Goal: Task Accomplishment & Management: Use online tool/utility

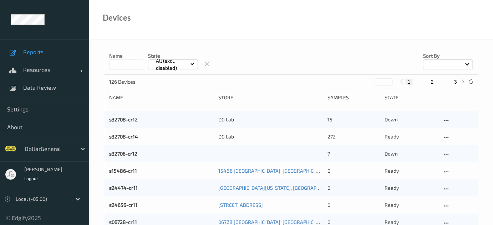
click at [42, 54] on span "Reports" at bounding box center [52, 51] width 59 height 7
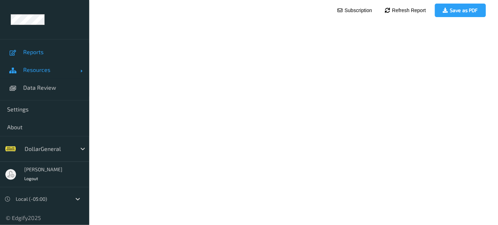
click at [40, 70] on span "Resources" at bounding box center [51, 69] width 57 height 7
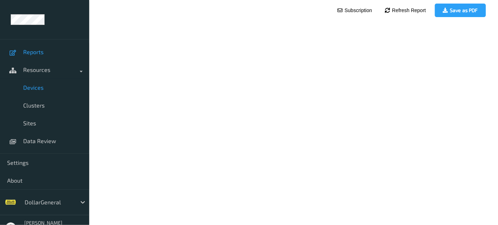
click at [43, 85] on span "Devices" at bounding box center [52, 87] width 59 height 7
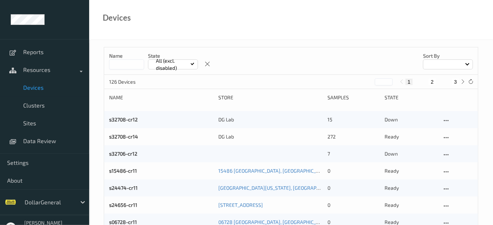
click at [136, 69] on div "Name State All (excl. disabled) Sort by" at bounding box center [291, 60] width 374 height 27
click at [133, 67] on input at bounding box center [126, 65] width 35 height 10
type input "*****"
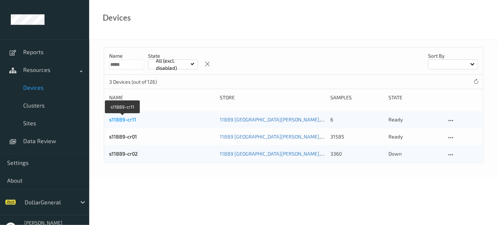
click at [118, 118] on link "s11889-cr11" at bounding box center [122, 120] width 27 height 6
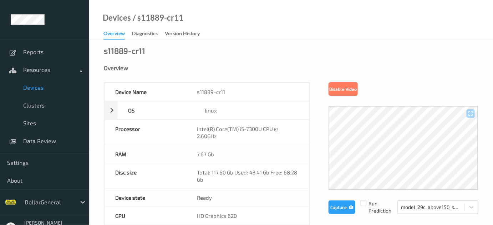
click at [344, 212] on button "Capture" at bounding box center [341, 208] width 27 height 14
click at [462, 85] on div "Disable Video" at bounding box center [403, 89] width 150 height 14
click at [348, 207] on button "Capture" at bounding box center [341, 208] width 27 height 14
click at [334, 202] on button "Capture" at bounding box center [341, 208] width 27 height 14
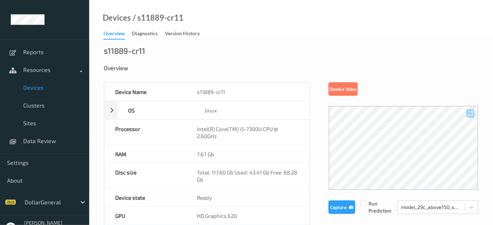
click at [345, 207] on button "Capture" at bounding box center [341, 208] width 27 height 14
click at [341, 208] on button "Capture" at bounding box center [341, 208] width 27 height 14
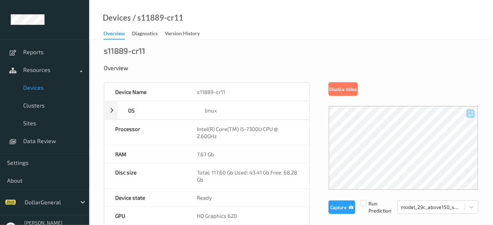
click at [462, 80] on div "Overview" at bounding box center [291, 74] width 374 height 18
click at [332, 209] on button "Capture" at bounding box center [341, 208] width 27 height 14
click at [339, 206] on button "Capture" at bounding box center [341, 208] width 27 height 14
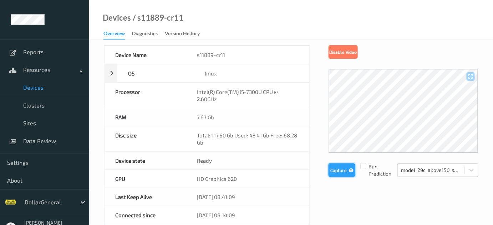
click at [341, 168] on button "Capture" at bounding box center [341, 171] width 27 height 14
click at [343, 174] on button "Capture" at bounding box center [341, 171] width 27 height 14
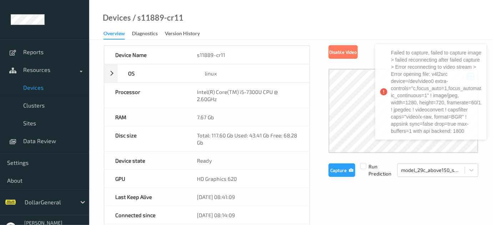
click at [437, 17] on div "Devices / s11889-cr11 Overview Diagnostics Version History" at bounding box center [291, 20] width 404 height 40
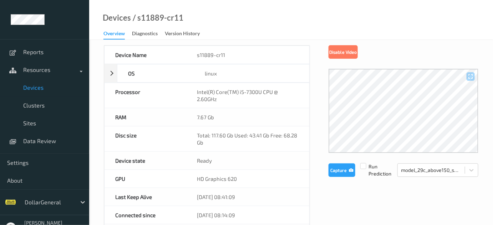
click at [422, 26] on div "Devices / s11889-cr11 Overview Diagnostics Version History" at bounding box center [291, 20] width 404 height 40
click at [346, 170] on button "Capture" at bounding box center [341, 171] width 27 height 14
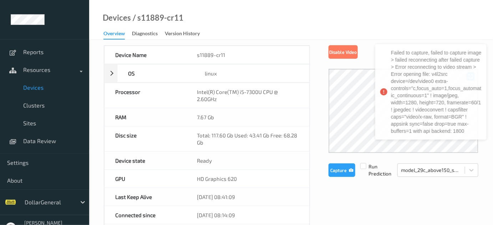
click at [373, 60] on div "Disable Video Capture Run Prediction model_29c_above150_same_other" at bounding box center [403, 111] width 150 height 132
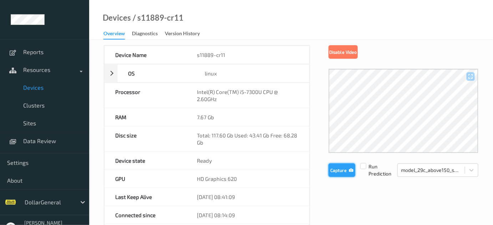
click at [345, 175] on button "Capture" at bounding box center [341, 171] width 27 height 14
click at [349, 168] on icon "button" at bounding box center [351, 170] width 4 height 5
click at [345, 176] on button "Capture" at bounding box center [341, 171] width 27 height 14
